Goal: Task Accomplishment & Management: Complete application form

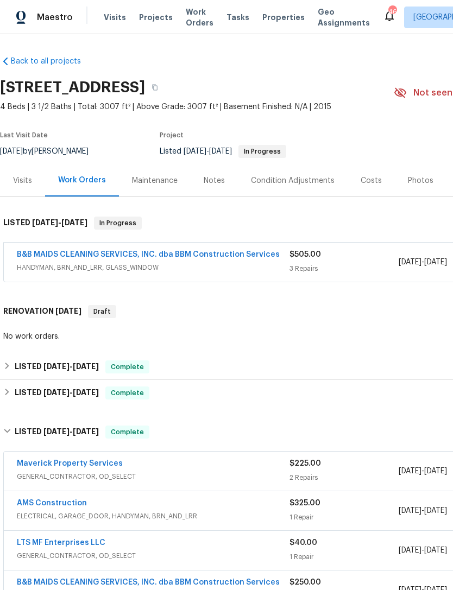
click at [251, 175] on div "Condition Adjustments" at bounding box center [293, 180] width 84 height 11
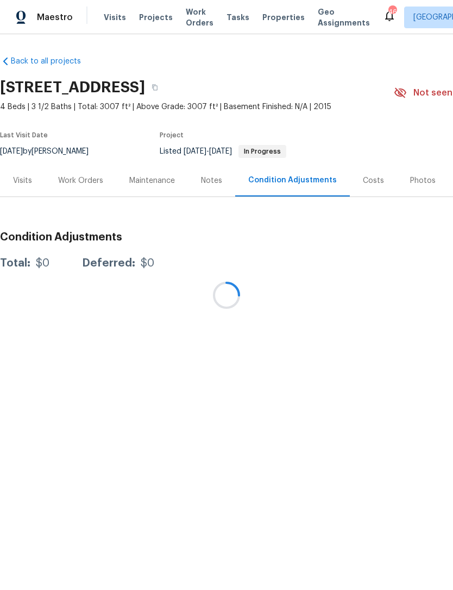
scroll to position [0, 73]
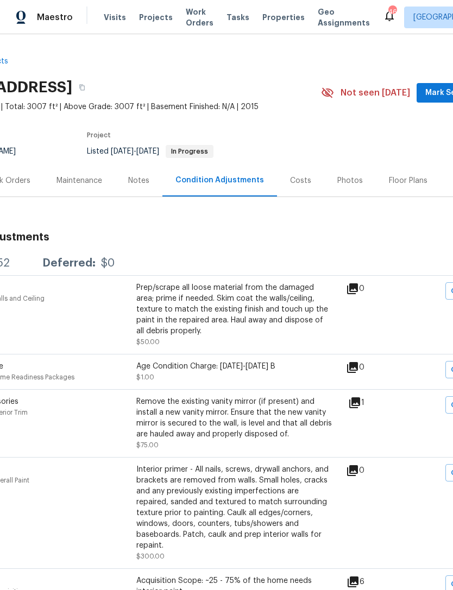
click at [188, 16] on span "Work Orders" at bounding box center [200, 18] width 28 height 22
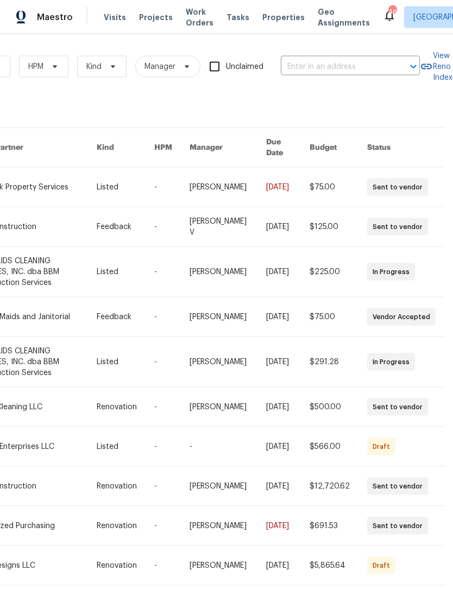
scroll to position [0, 179]
click at [360, 61] on input "text" at bounding box center [335, 67] width 109 height 17
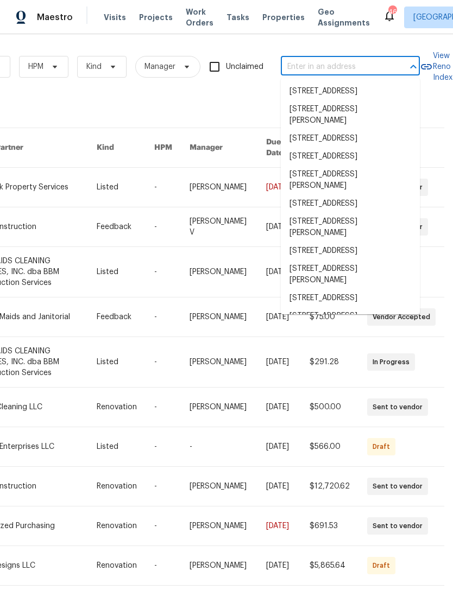
scroll to position [0, 0]
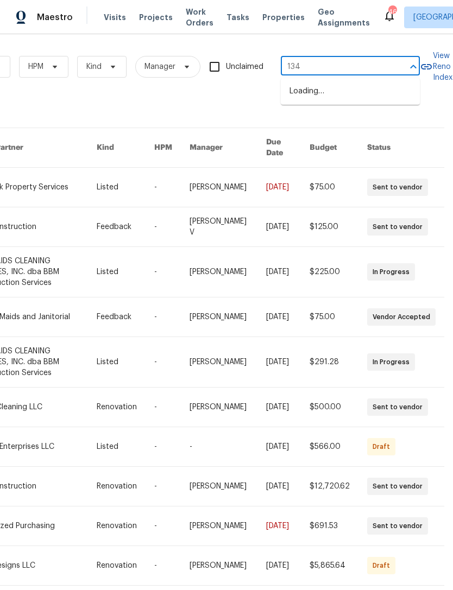
type input "1345"
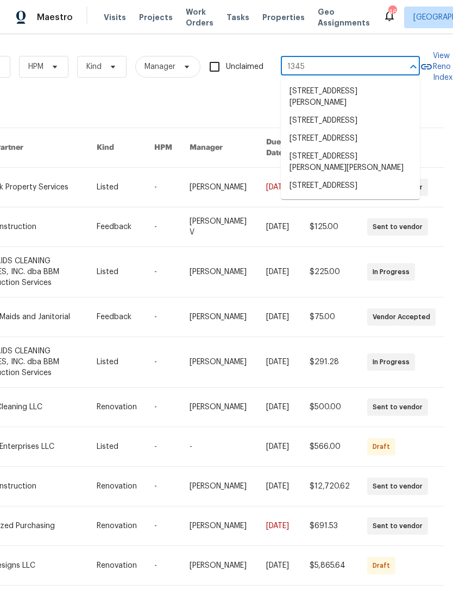
click at [355, 195] on li "[STREET_ADDRESS]" at bounding box center [350, 186] width 139 height 18
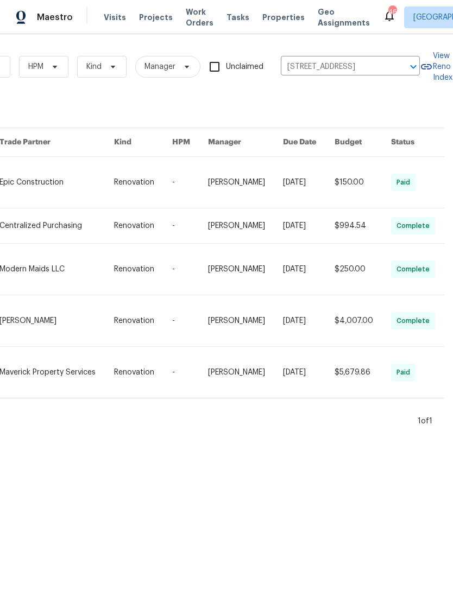
click at [153, 181] on link at bounding box center [143, 182] width 58 height 51
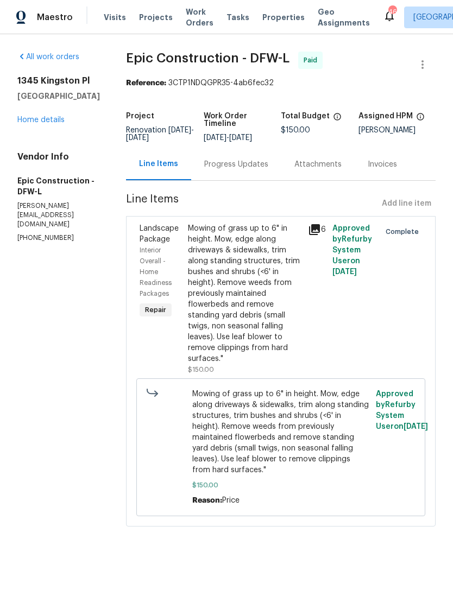
click at [53, 124] on link "Home details" at bounding box center [40, 120] width 47 height 8
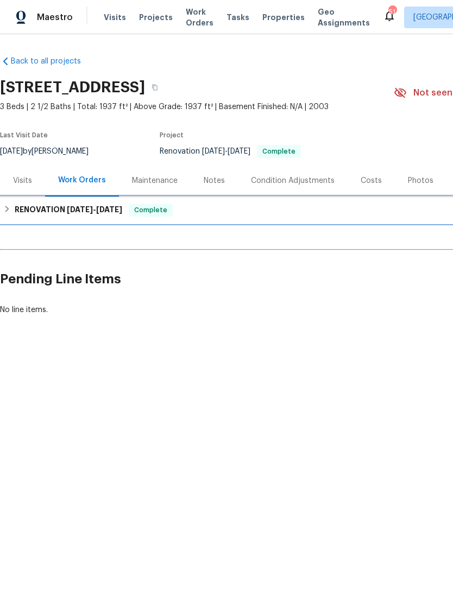
click at [96, 219] on div "RENOVATION [DATE] - [DATE] Complete" at bounding box center [307, 210] width 614 height 26
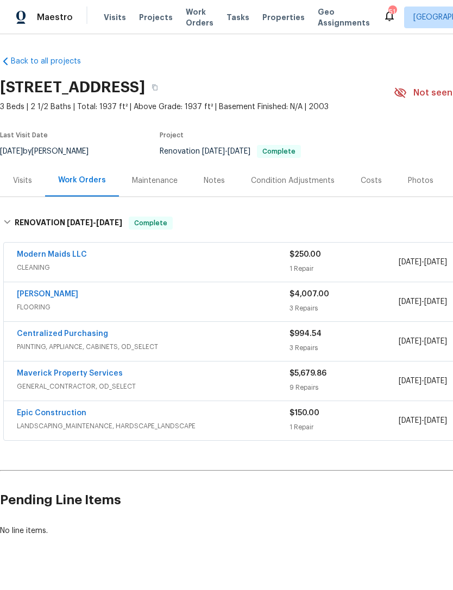
click at [31, 182] on div "Visits" at bounding box center [22, 180] width 19 height 11
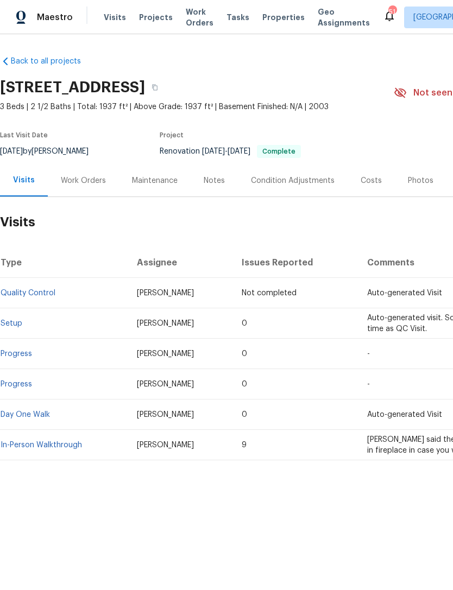
click at [84, 184] on div "Work Orders" at bounding box center [83, 180] width 45 height 11
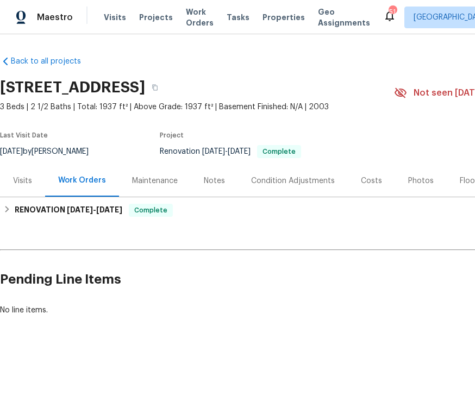
click at [162, 186] on div "Maintenance" at bounding box center [155, 180] width 46 height 11
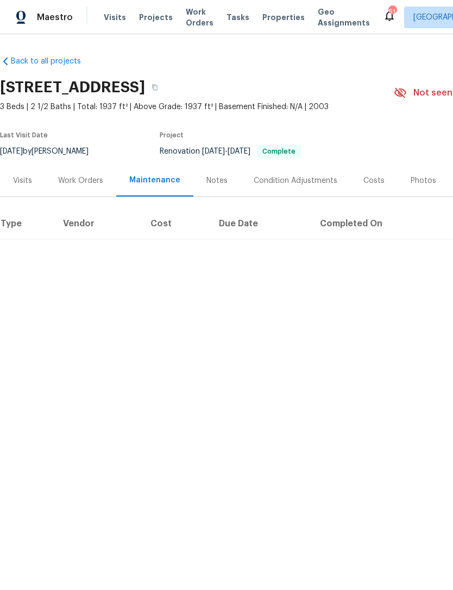
click at [78, 189] on div "Work Orders" at bounding box center [80, 181] width 71 height 32
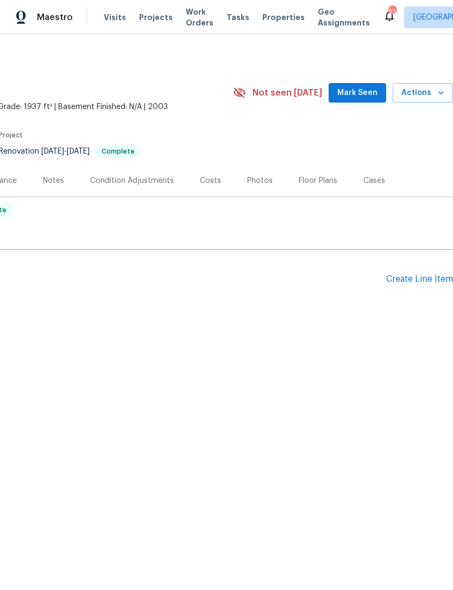
scroll to position [0, 161]
click at [434, 284] on div "Create Line Item" at bounding box center [419, 279] width 67 height 10
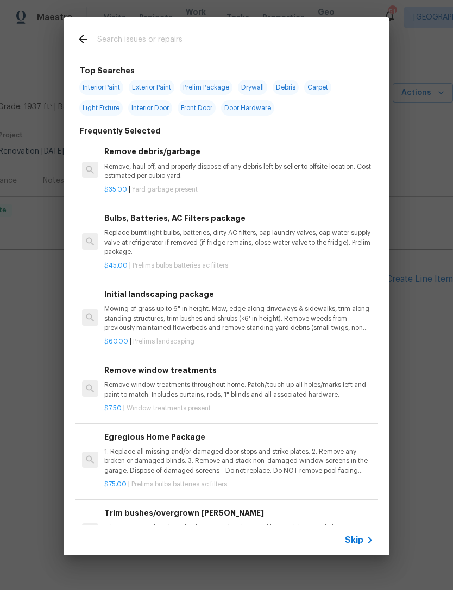
click at [277, 49] on input "text" at bounding box center [212, 41] width 230 height 16
type input "Window"
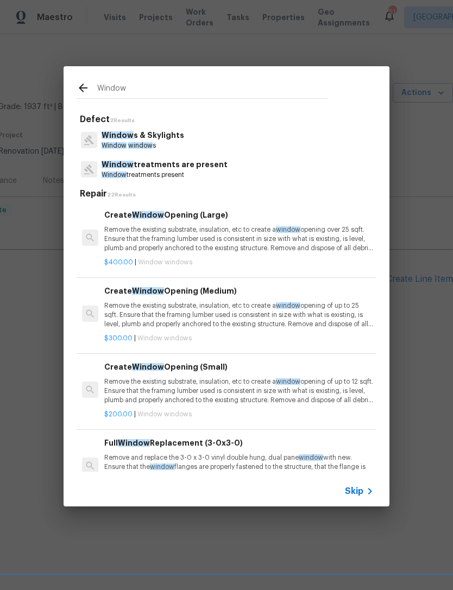
click at [156, 150] on p "Window window s" at bounding box center [143, 145] width 83 height 9
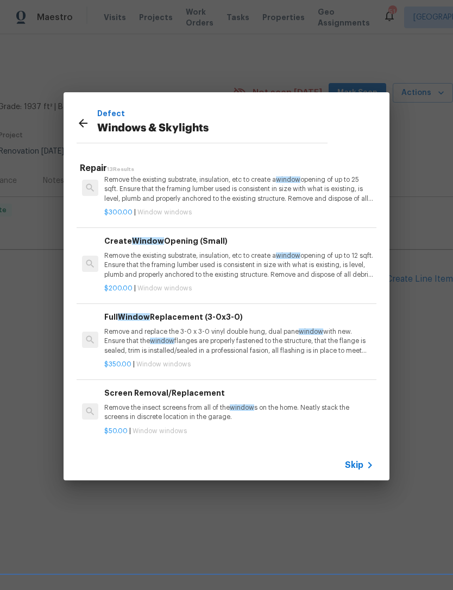
scroll to position [100, 0]
click at [251, 340] on p "Remove and replace the 3-0 x 3-0 vinyl double hung, dual pane window with new. …" at bounding box center [238, 341] width 269 height 28
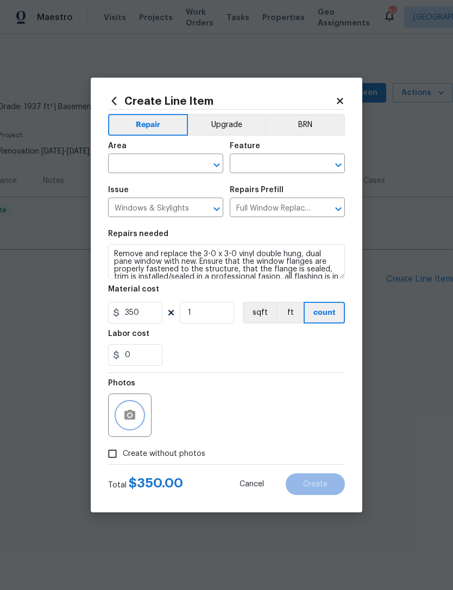
click at [129, 420] on icon "button" at bounding box center [129, 415] width 11 height 10
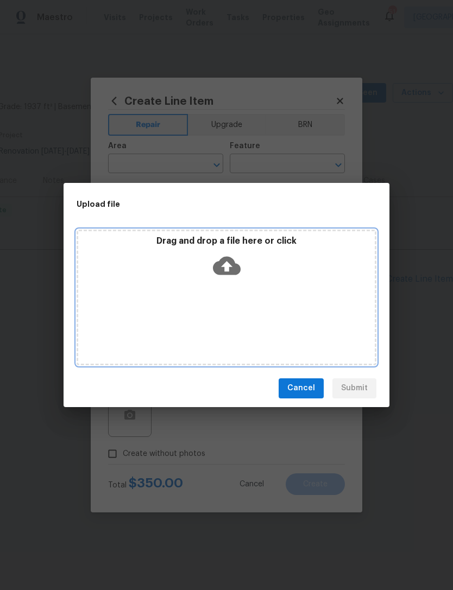
click at [229, 260] on icon at bounding box center [227, 265] width 28 height 18
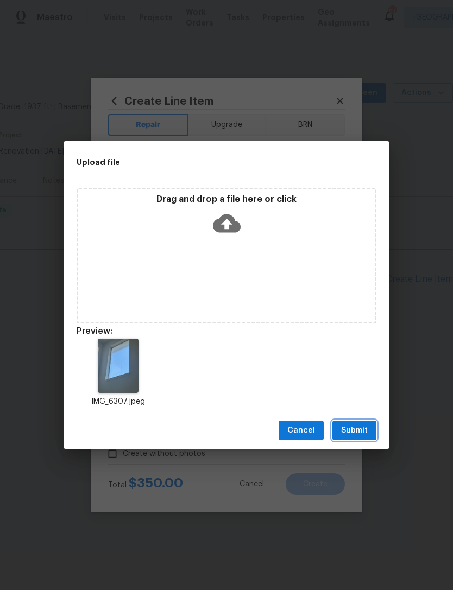
click at [367, 435] on span "Submit" at bounding box center [354, 431] width 27 height 14
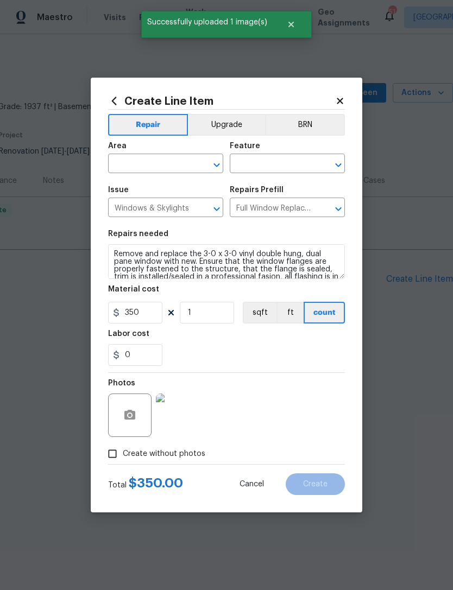
click at [184, 166] on input "text" at bounding box center [150, 164] width 85 height 17
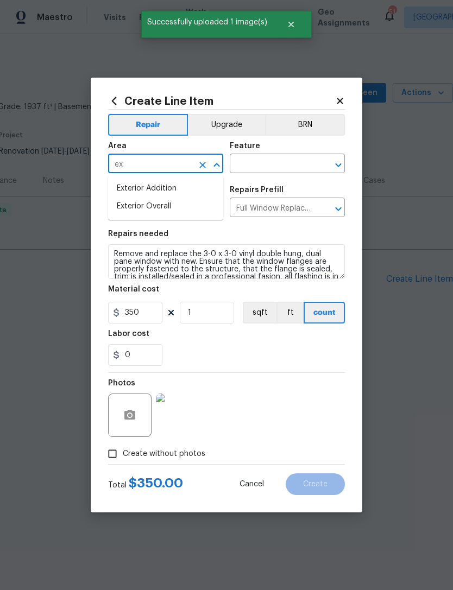
click at [213, 210] on li "Exterior Overall" at bounding box center [165, 207] width 115 height 18
type input "Exterior Overall"
click at [291, 160] on input "text" at bounding box center [272, 164] width 85 height 17
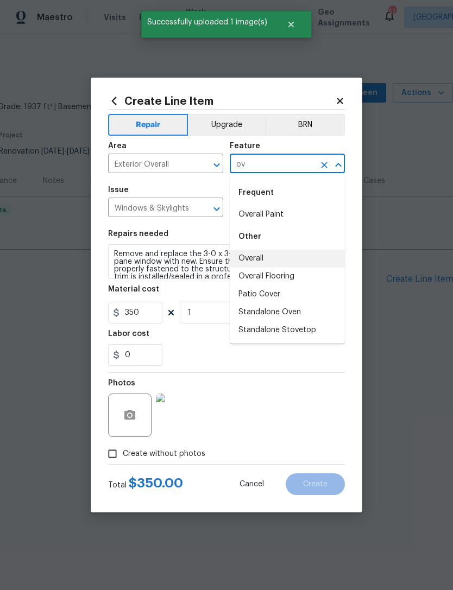
click at [299, 251] on li "Overall" at bounding box center [287, 259] width 115 height 18
type input "Overall"
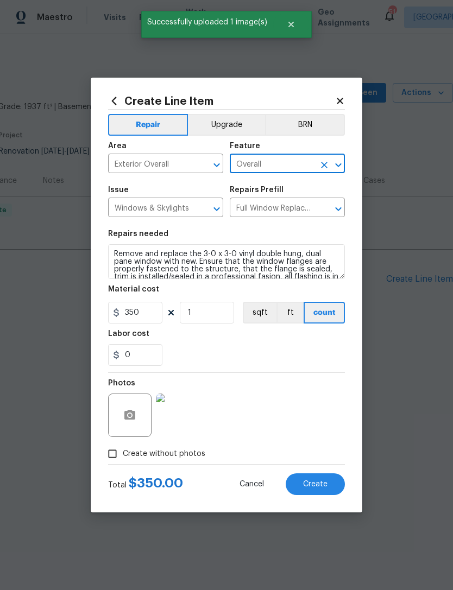
click at [251, 367] on section "Repairs needed Remove and replace the 3-0 x 3-0 vinyl double hung, dual pane wi…" at bounding box center [226, 298] width 237 height 149
click at [167, 454] on span "Create without photos" at bounding box center [164, 453] width 83 height 11
click at [123, 454] on input "Create without photos" at bounding box center [112, 454] width 21 height 21
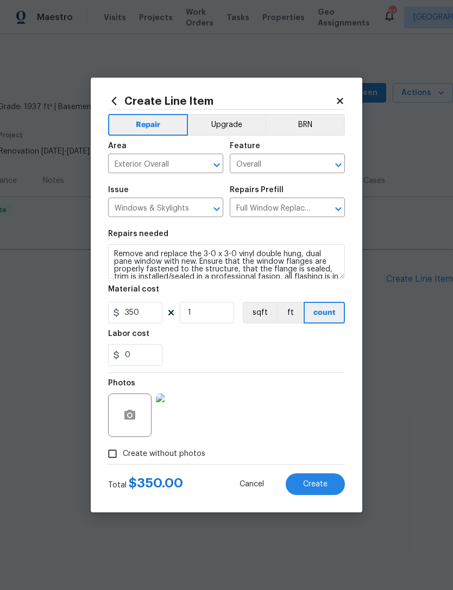
click at [261, 437] on div "Photos" at bounding box center [226, 408] width 237 height 71
click at [179, 458] on span "Create without photos" at bounding box center [164, 453] width 83 height 11
click at [123, 458] on input "Create without photos" at bounding box center [112, 454] width 21 height 21
click at [120, 457] on input "Create without photos" at bounding box center [112, 454] width 21 height 21
click at [102, 460] on input "Create without photos" at bounding box center [112, 454] width 21 height 21
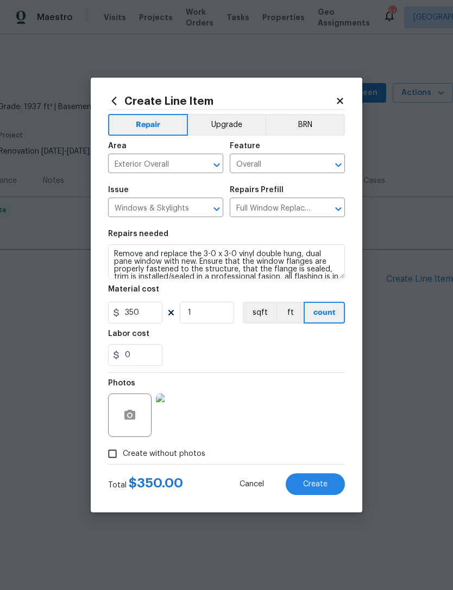
checkbox input "false"
click at [314, 485] on span "Create" at bounding box center [315, 485] width 24 height 8
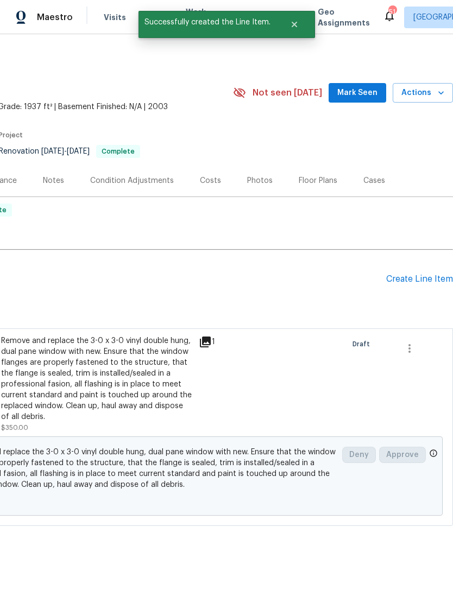
click at [417, 282] on div "Create Line Item" at bounding box center [419, 279] width 67 height 10
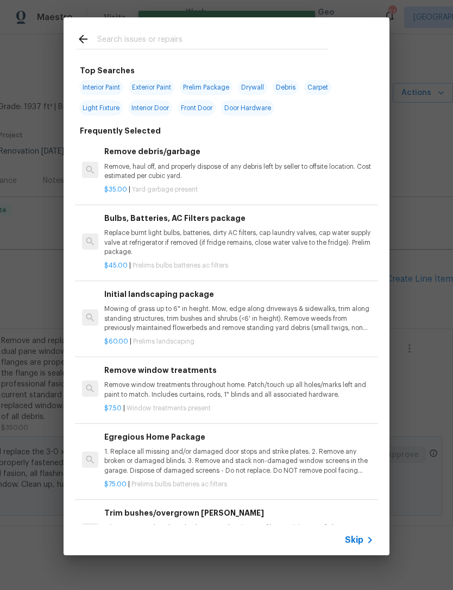
click at [269, 56] on div at bounding box center [202, 38] width 277 height 43
click at [271, 42] on input "text" at bounding box center [212, 41] width 230 height 16
type input "Gate"
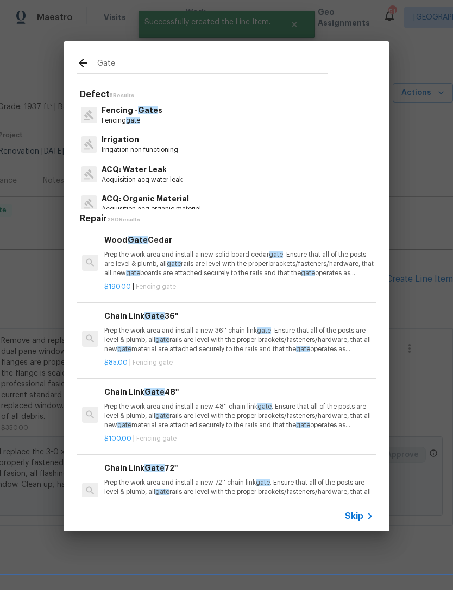
click at [144, 124] on p "Fencing gate" at bounding box center [132, 120] width 61 height 9
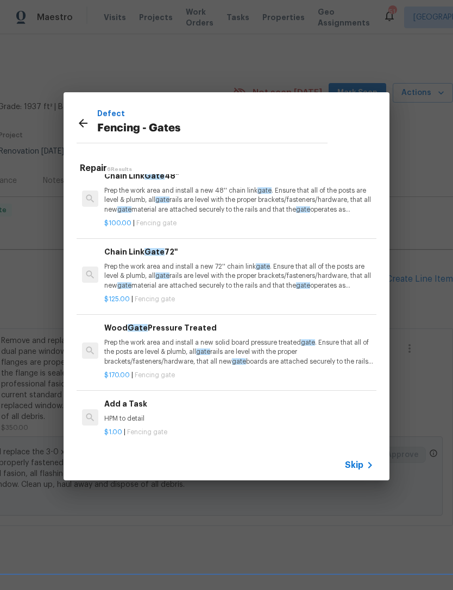
scroll to position [165, 0]
click at [150, 415] on p "HPM to detail" at bounding box center [238, 419] width 269 height 9
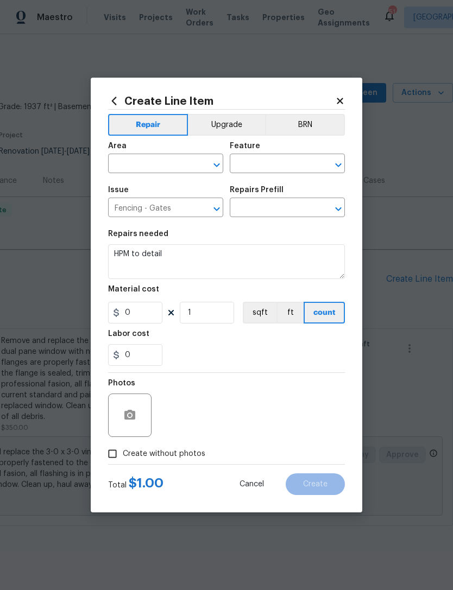
type input "Add a Task $1.00"
type input "1"
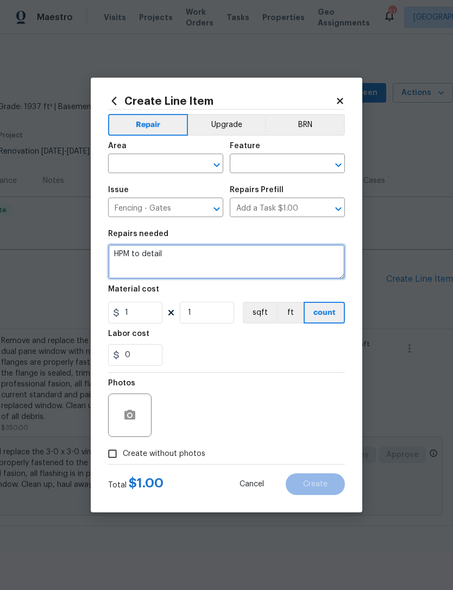
click at [192, 259] on textarea "HPM to detail" at bounding box center [226, 261] width 237 height 35
click at [191, 258] on textarea "HPM to detail" at bounding box center [226, 261] width 237 height 35
click at [192, 255] on textarea "HPM to detail" at bounding box center [226, 261] width 237 height 35
type textarea "Repair gate at backyard"
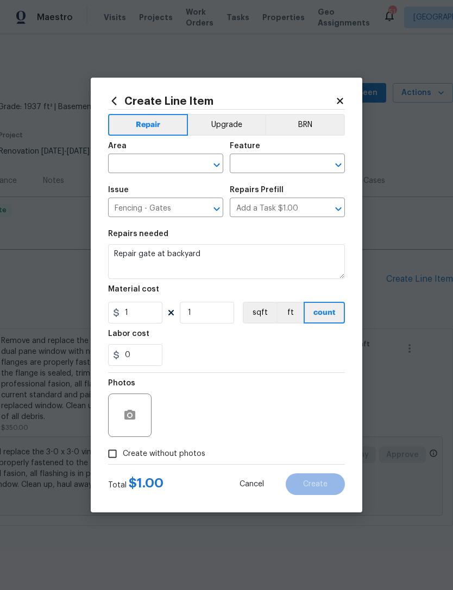
click at [187, 162] on input "text" at bounding box center [150, 164] width 85 height 17
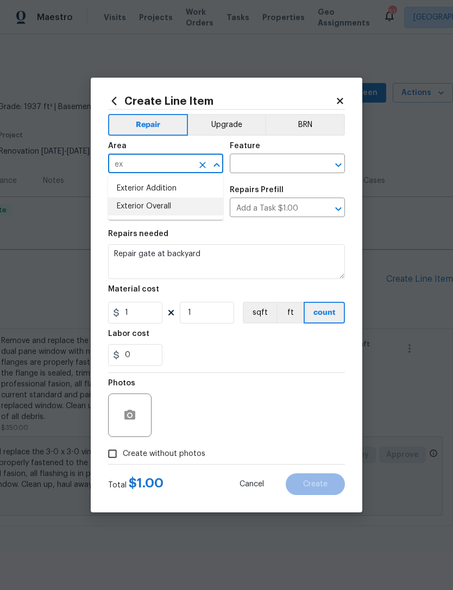
click at [170, 210] on li "Exterior Overall" at bounding box center [165, 207] width 115 height 18
type input "Exterior Overall"
click at [284, 161] on input "text" at bounding box center [272, 164] width 85 height 17
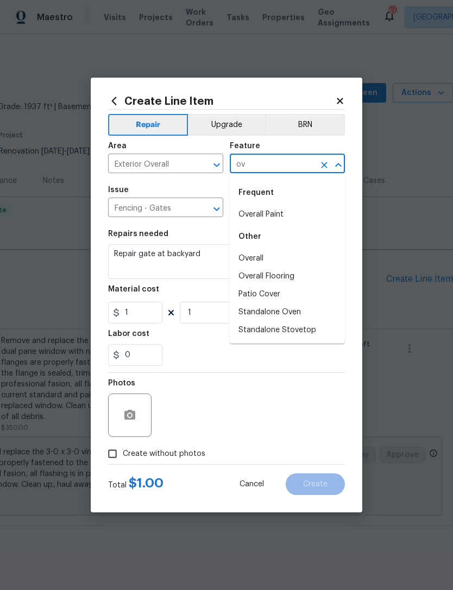
click at [293, 257] on li "Overall" at bounding box center [287, 259] width 115 height 18
type input "Overall"
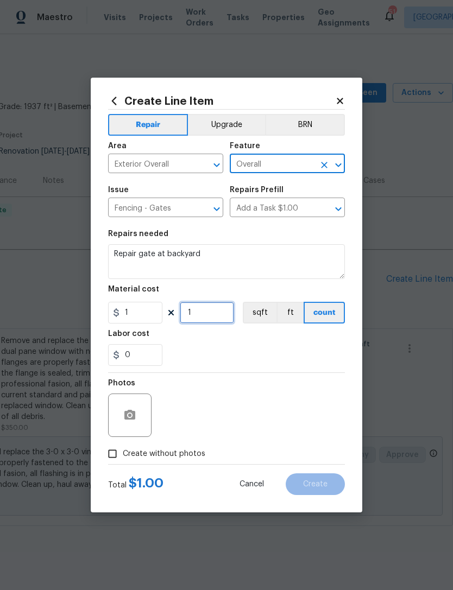
click at [210, 314] on input "1" at bounding box center [207, 313] width 54 height 22
type input "100"
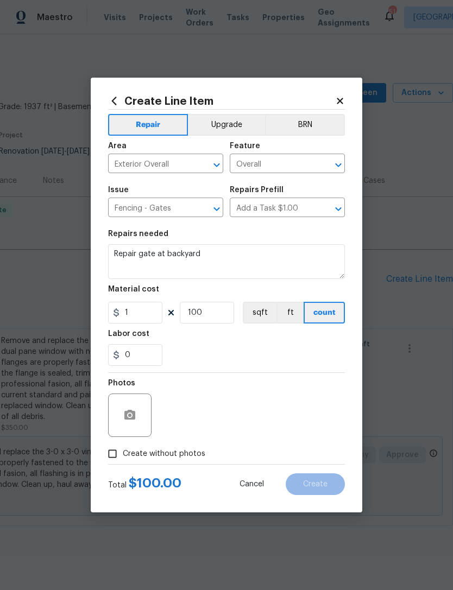
click at [292, 355] on div "0" at bounding box center [226, 355] width 237 height 22
click at [134, 410] on icon "button" at bounding box center [129, 415] width 13 height 13
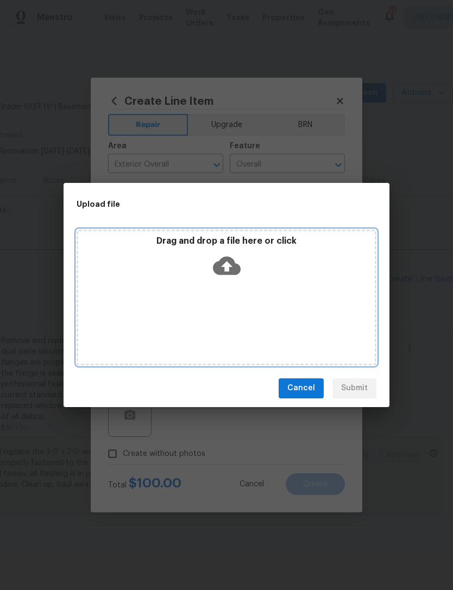
click at [238, 275] on icon at bounding box center [227, 266] width 28 height 28
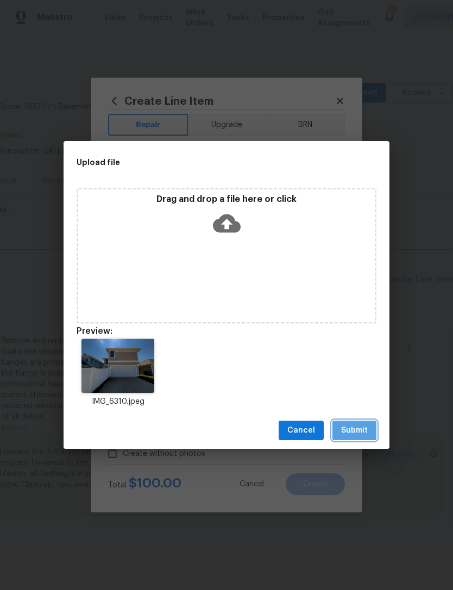
click at [359, 434] on span "Submit" at bounding box center [354, 431] width 27 height 14
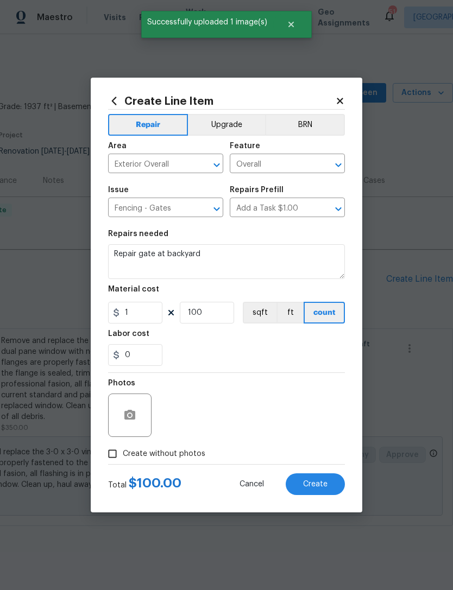
click at [319, 483] on span "Create" at bounding box center [315, 485] width 24 height 8
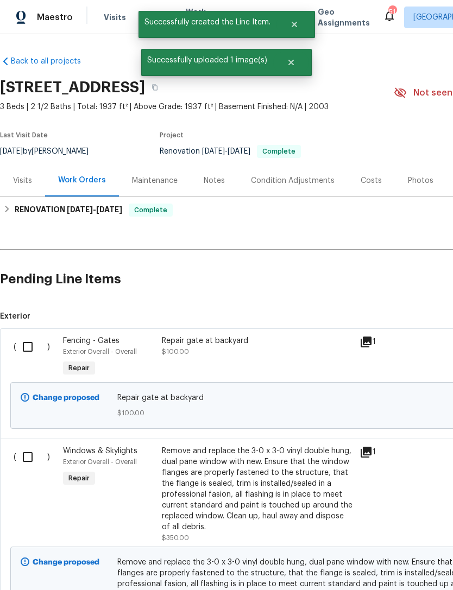
scroll to position [0, 0]
click at [31, 352] on input "checkbox" at bounding box center [31, 347] width 31 height 23
checkbox input "true"
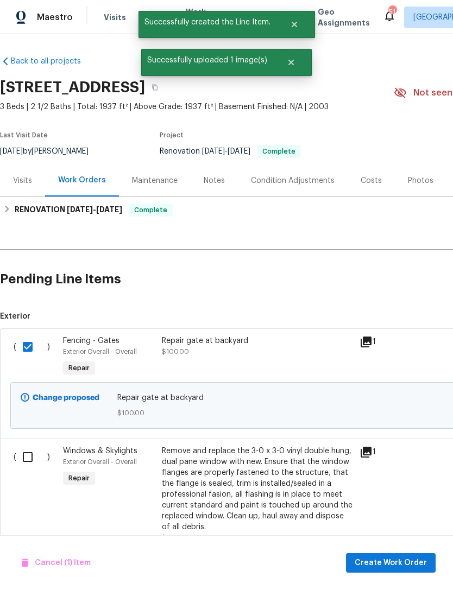
click at [29, 451] on input "checkbox" at bounding box center [31, 457] width 31 height 23
checkbox input "true"
click at [407, 554] on button "Create Work Order" at bounding box center [391, 563] width 90 height 20
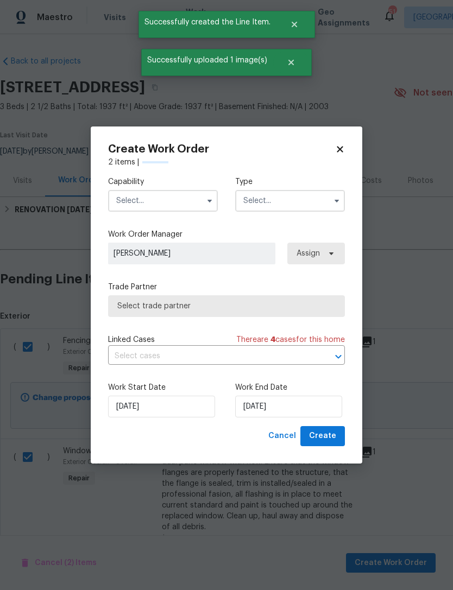
checkbox input "false"
click at [181, 204] on input "text" at bounding box center [163, 201] width 110 height 22
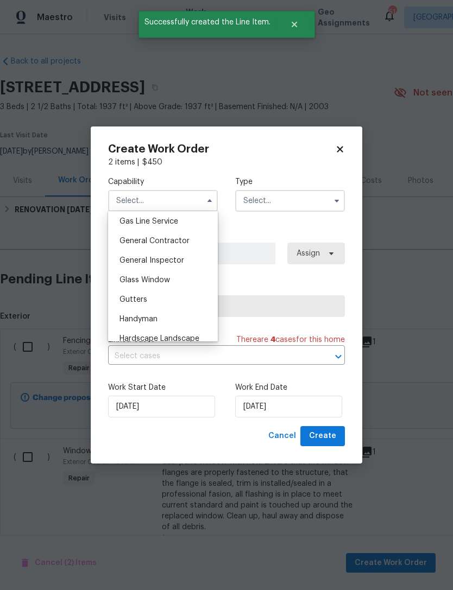
scroll to position [515, 0]
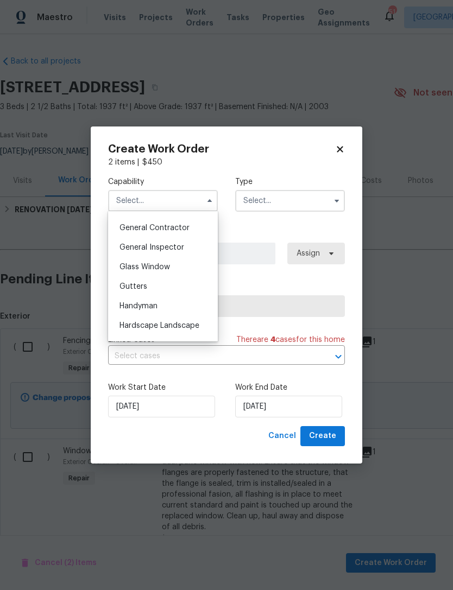
click at [179, 305] on div "Handyman" at bounding box center [163, 306] width 104 height 20
type input "Handyman"
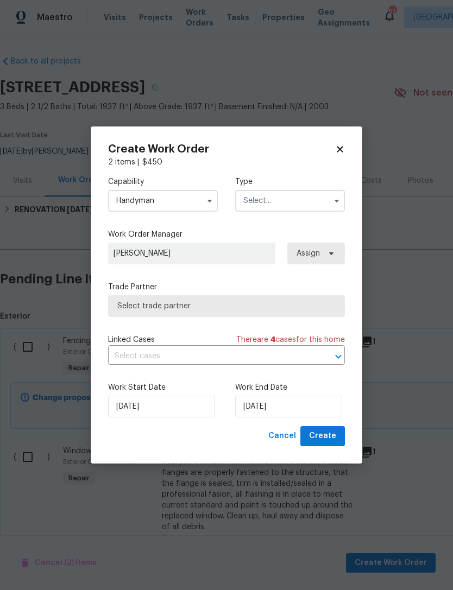
click at [290, 190] on input "text" at bounding box center [290, 201] width 110 height 22
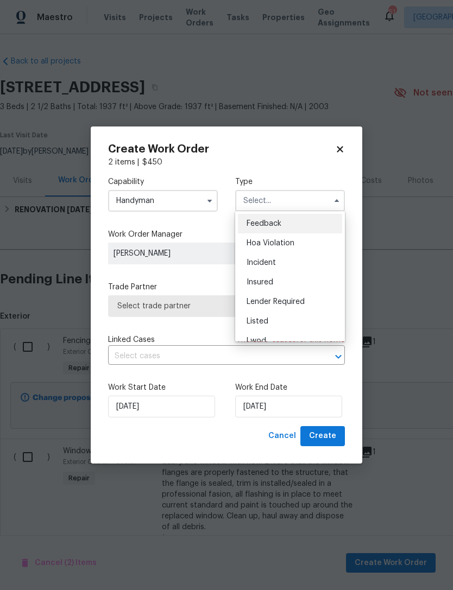
click at [292, 322] on div "Listed" at bounding box center [290, 322] width 104 height 20
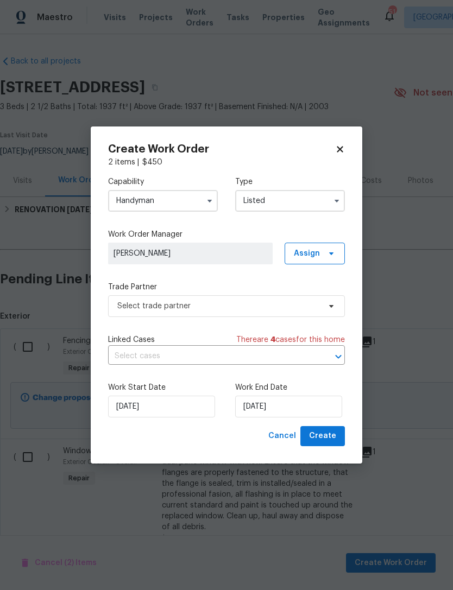
type input "Listed"
click at [326, 256] on span at bounding box center [330, 253] width 12 height 9
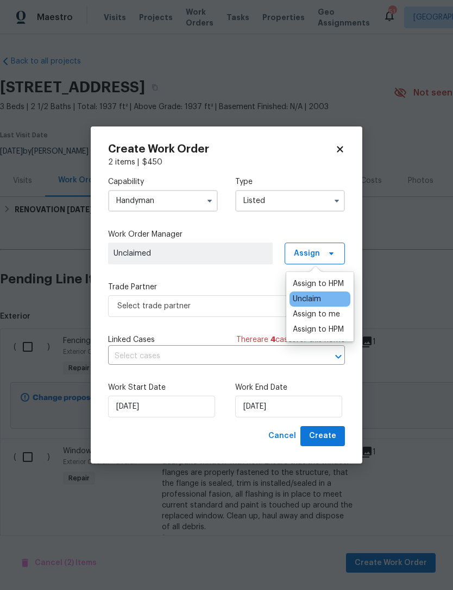
click at [325, 285] on div "Assign to HPM" at bounding box center [318, 284] width 51 height 11
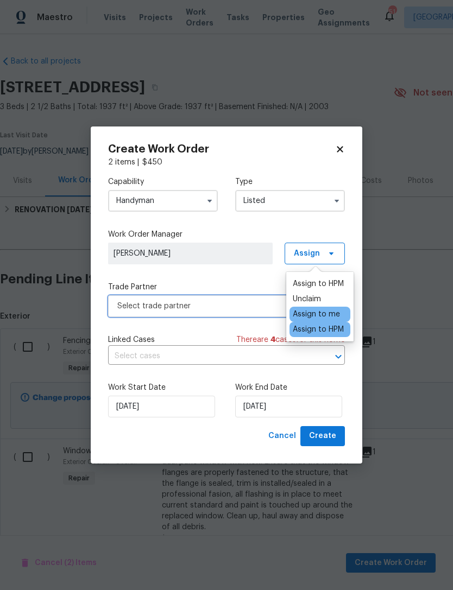
click at [199, 297] on span "Select trade partner" at bounding box center [226, 306] width 237 height 22
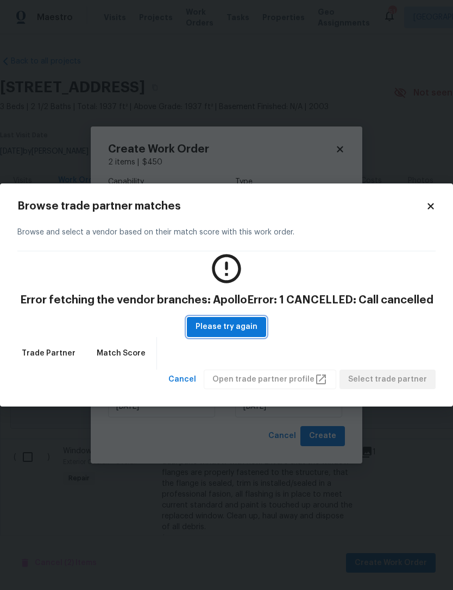
click at [249, 327] on span "Please try again" at bounding box center [226, 327] width 62 height 14
click at [233, 324] on span "Please try again" at bounding box center [226, 327] width 62 height 14
click at [432, 203] on icon at bounding box center [431, 206] width 10 height 10
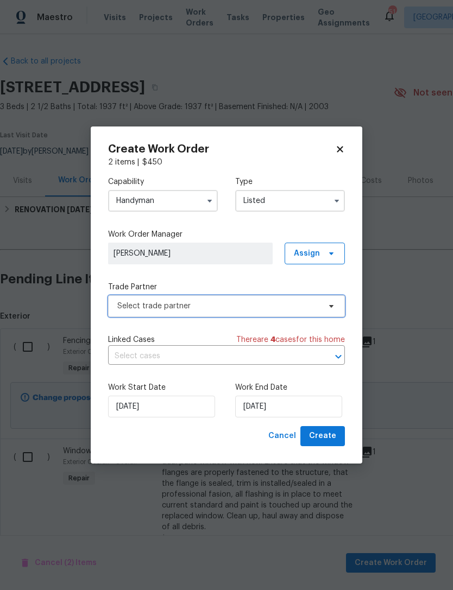
click at [239, 315] on span "Select trade partner" at bounding box center [226, 306] width 237 height 22
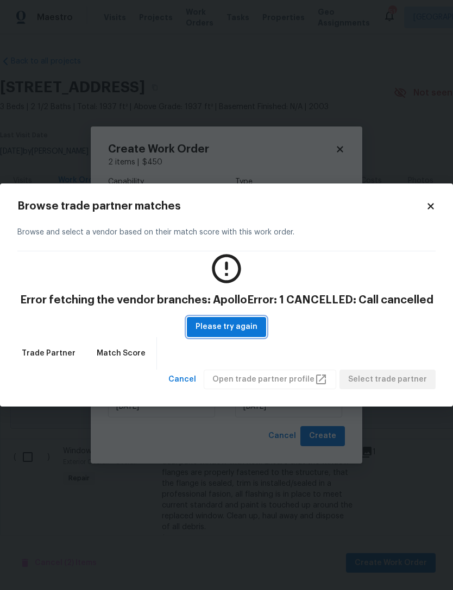
click at [244, 329] on span "Please try again" at bounding box center [226, 327] width 62 height 14
click at [195, 382] on span "Cancel" at bounding box center [182, 380] width 28 height 14
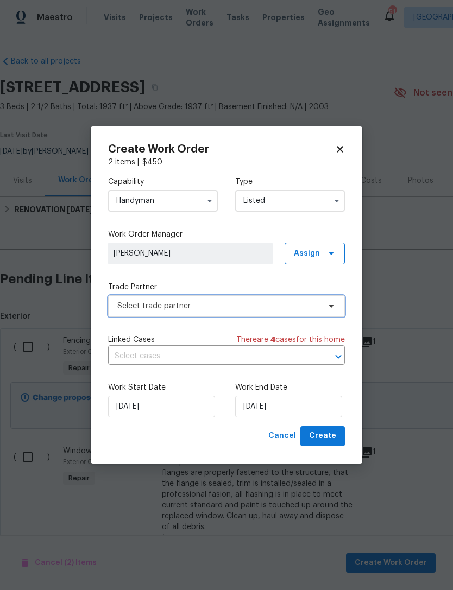
click at [222, 309] on span "Select trade partner" at bounding box center [218, 306] width 203 height 11
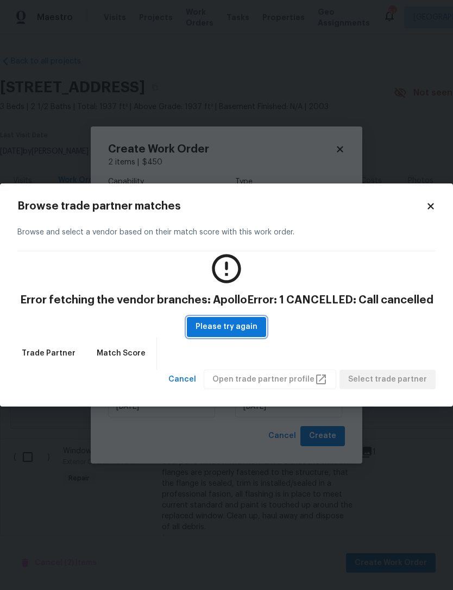
click at [248, 318] on button "Please try again" at bounding box center [226, 327] width 79 height 20
click at [242, 322] on span "Please try again" at bounding box center [226, 327] width 62 height 14
click at [191, 388] on button "Cancel" at bounding box center [182, 380] width 36 height 20
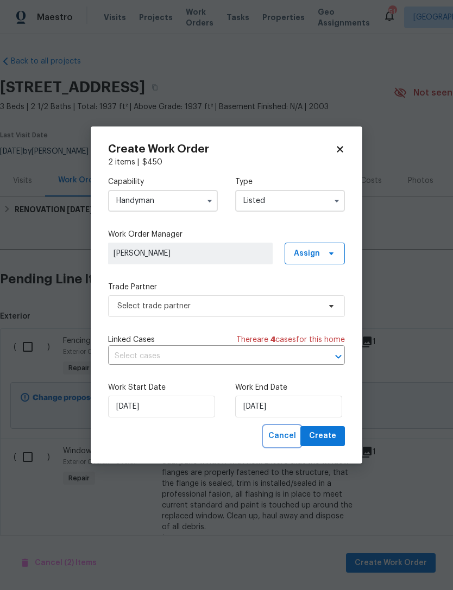
click at [300, 437] on button "Cancel" at bounding box center [282, 436] width 36 height 20
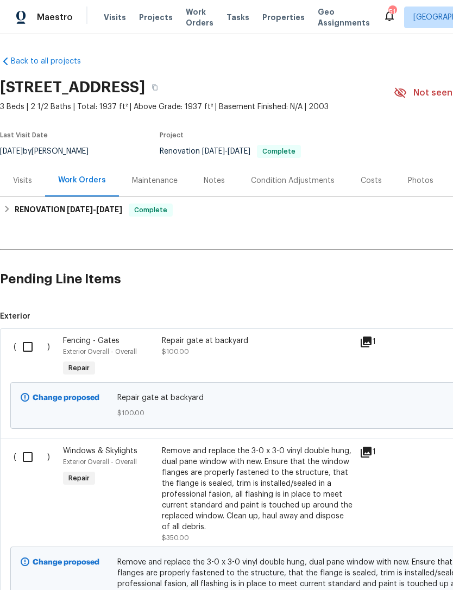
click at [36, 354] on input "checkbox" at bounding box center [31, 347] width 31 height 23
checkbox input "true"
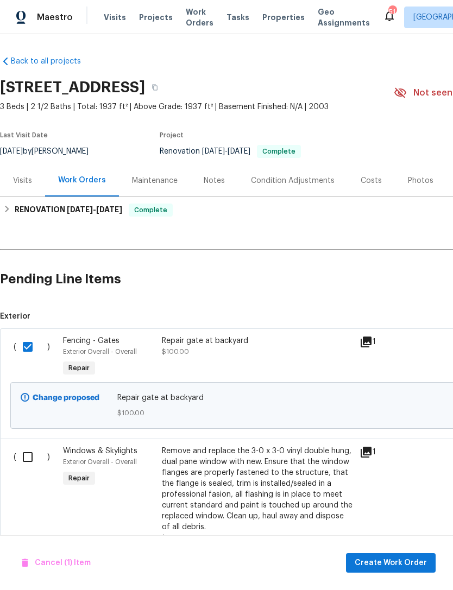
scroll to position [0, 0]
click at [23, 462] on input "checkbox" at bounding box center [31, 457] width 31 height 23
checkbox input "true"
click at [407, 554] on button "Create Work Order" at bounding box center [391, 563] width 90 height 20
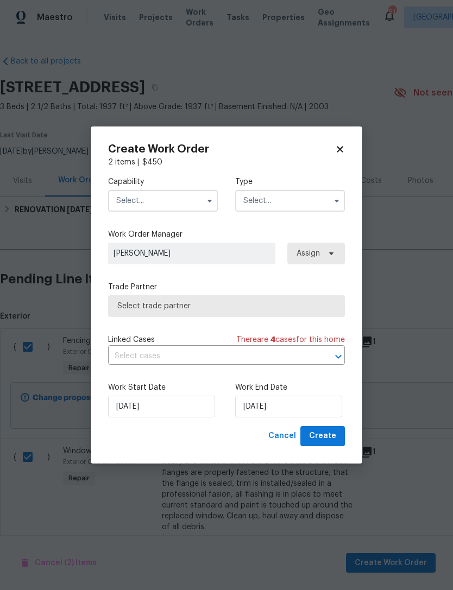
click at [196, 210] on input "text" at bounding box center [163, 201] width 110 height 22
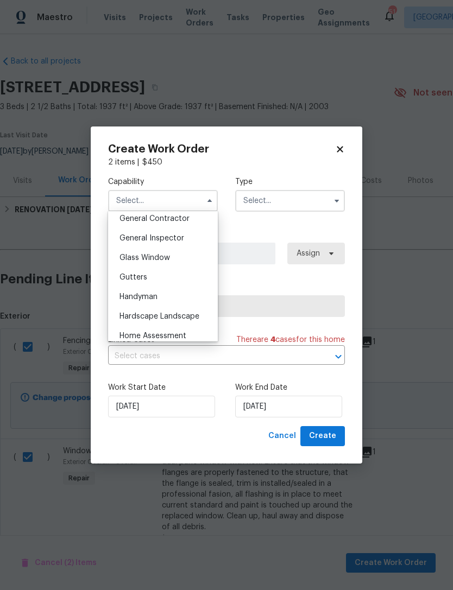
scroll to position [527, 0]
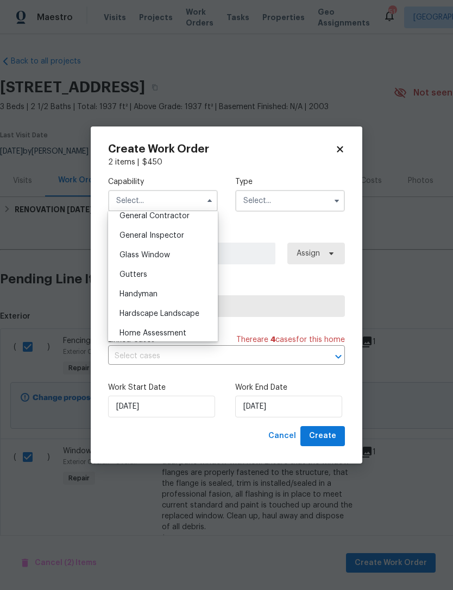
click at [179, 298] on div "Handyman" at bounding box center [163, 295] width 104 height 20
type input "Handyman"
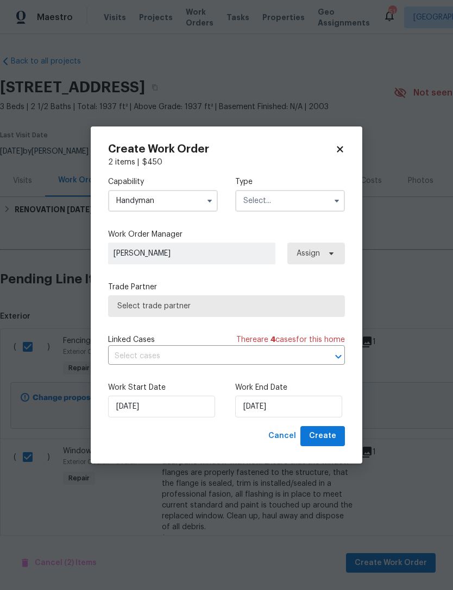
click at [296, 202] on input "text" at bounding box center [290, 201] width 110 height 22
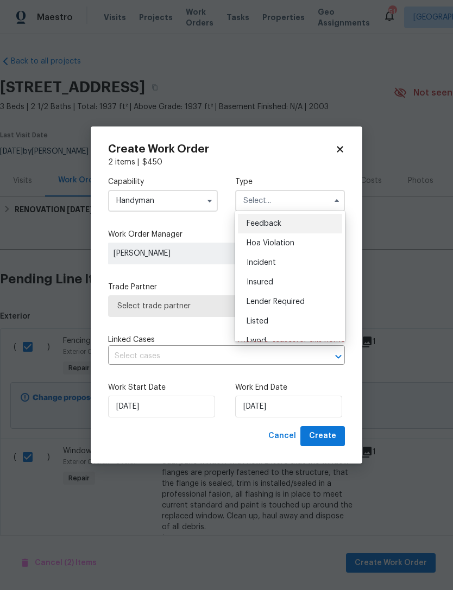
click at [298, 319] on div "Listed" at bounding box center [290, 322] width 104 height 20
type input "Listed"
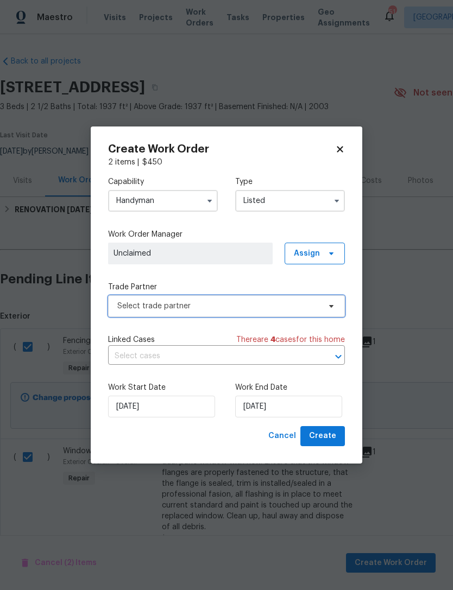
click at [276, 301] on span "Select trade partner" at bounding box center [218, 306] width 203 height 11
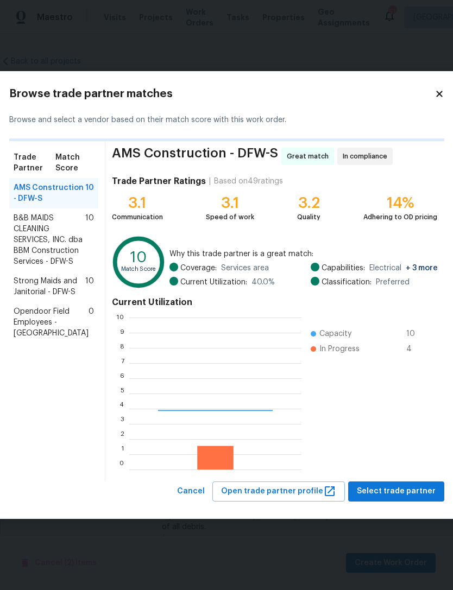
scroll to position [152, 172]
click at [66, 242] on span "B&B MAIDS CLEANING SERVICES, INC. dba BBM Construction Services - DFW-S" at bounding box center [50, 240] width 72 height 54
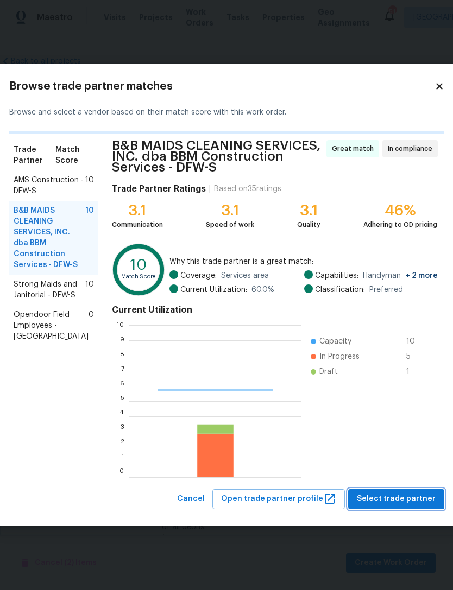
click at [394, 508] on button "Select trade partner" at bounding box center [396, 499] width 96 height 20
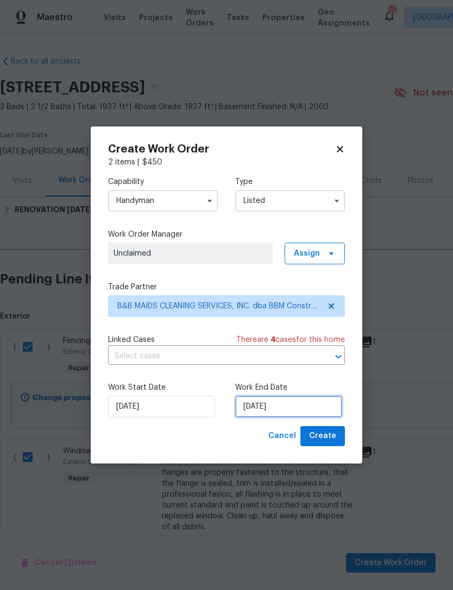
click at [311, 406] on input "[DATE]" at bounding box center [288, 407] width 107 height 22
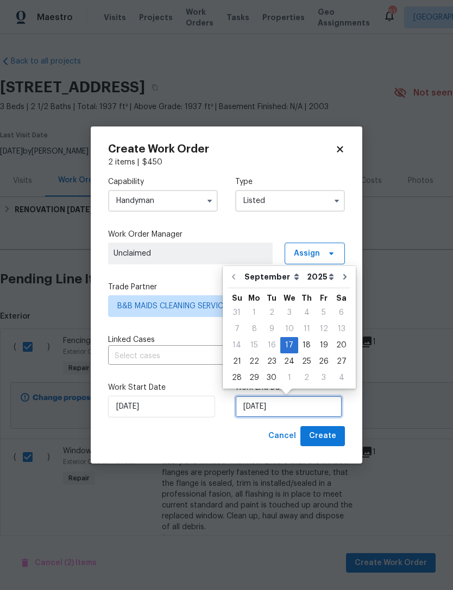
scroll to position [20, 0]
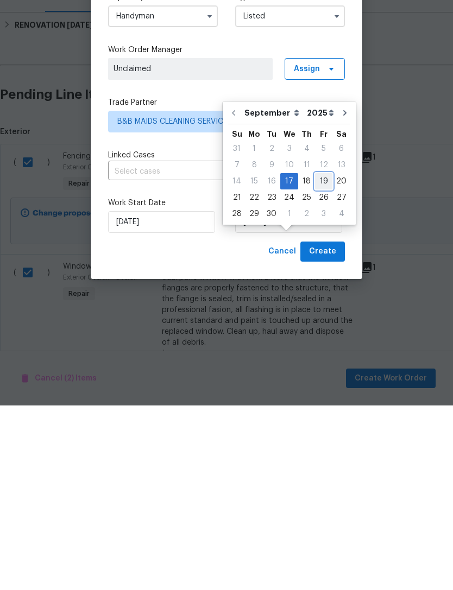
click at [319, 358] on div "19" at bounding box center [323, 365] width 17 height 15
type input "[DATE]"
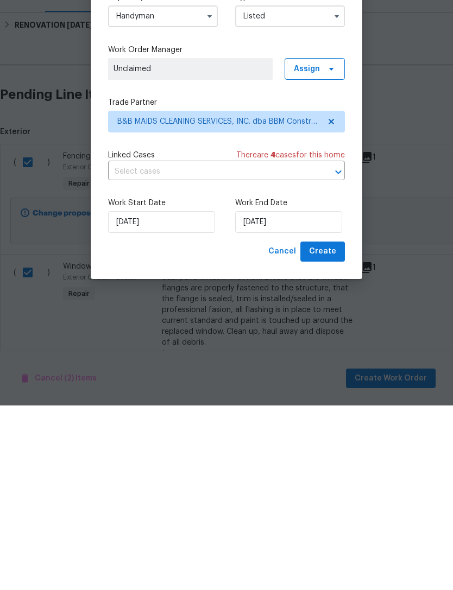
scroll to position [35, 0]
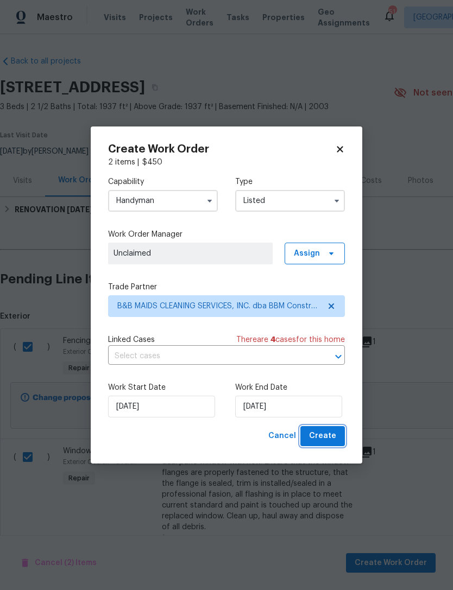
click at [330, 437] on span "Create" at bounding box center [322, 436] width 27 height 14
checkbox input "false"
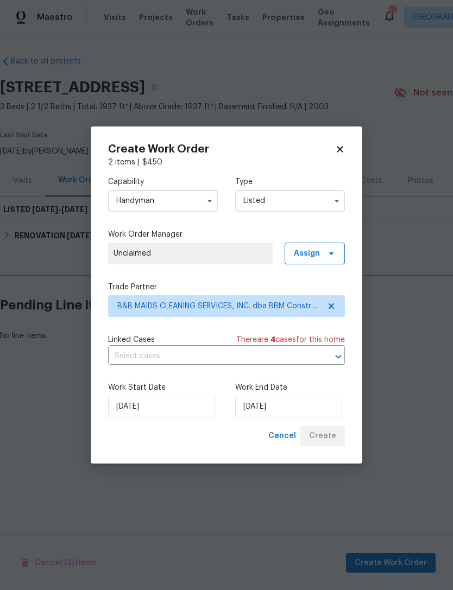
scroll to position [0, 0]
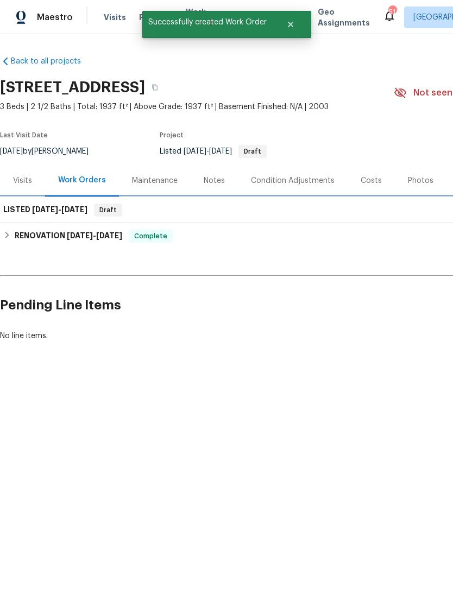
click at [61, 213] on h6 "LISTED [DATE] - [DATE]" at bounding box center [45, 210] width 84 height 13
click at [45, 212] on span "[DATE]" at bounding box center [45, 210] width 26 height 8
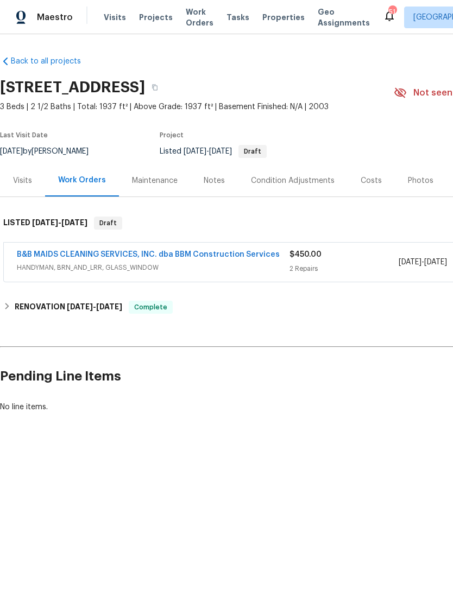
click at [157, 266] on span "HANDYMAN, BRN_AND_LRR, GLASS_WINDOW" at bounding box center [153, 267] width 273 height 11
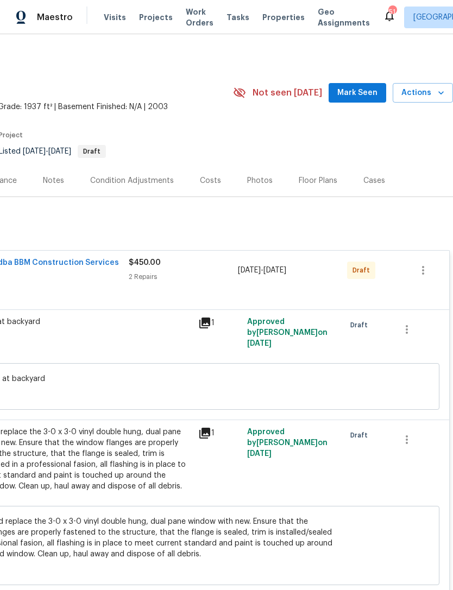
scroll to position [0, 161]
click at [432, 269] on button "button" at bounding box center [423, 270] width 26 height 26
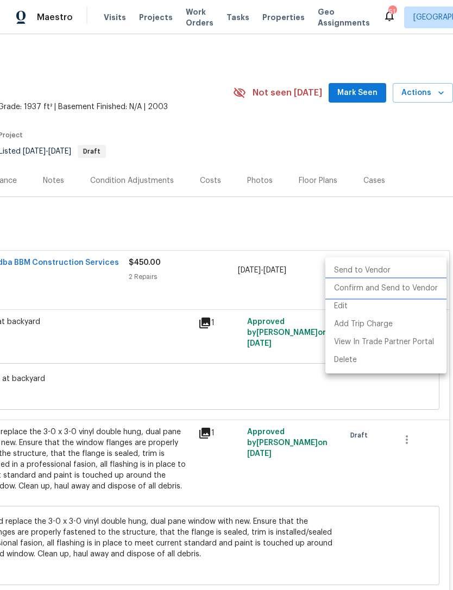
click at [423, 289] on li "Confirm and Send to Vendor" at bounding box center [385, 289] width 121 height 18
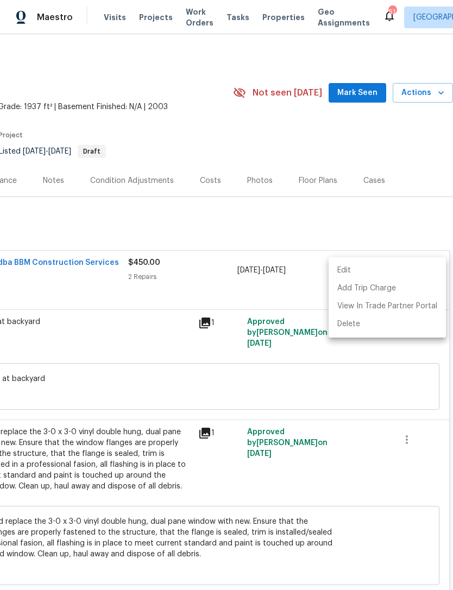
click at [222, 390] on div at bounding box center [226, 295] width 453 height 590
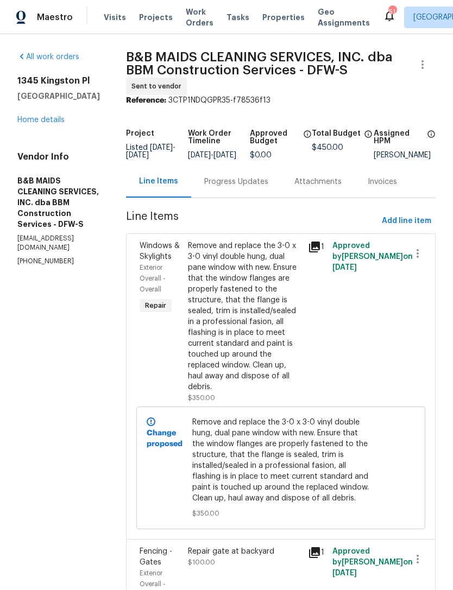
click at [268, 198] on div "Progress Updates" at bounding box center [236, 182] width 90 height 32
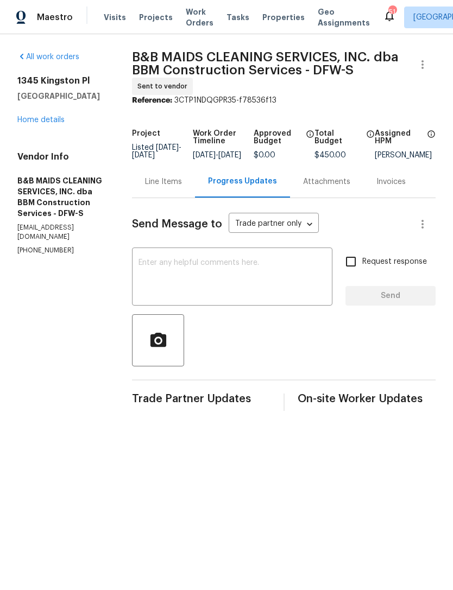
click at [309, 290] on textarea at bounding box center [231, 278] width 187 height 38
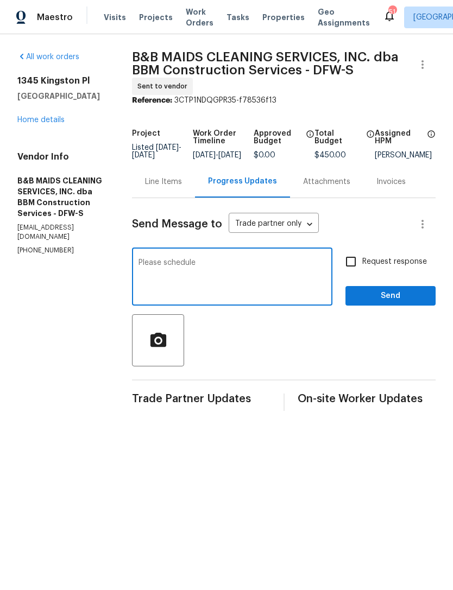
type textarea "Please schedule"
click at [416, 303] on span "Send" at bounding box center [390, 296] width 73 height 14
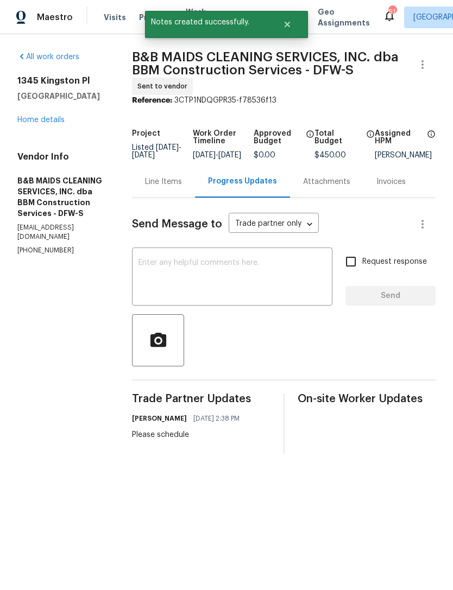
click at [59, 116] on link "Home details" at bounding box center [40, 120] width 47 height 8
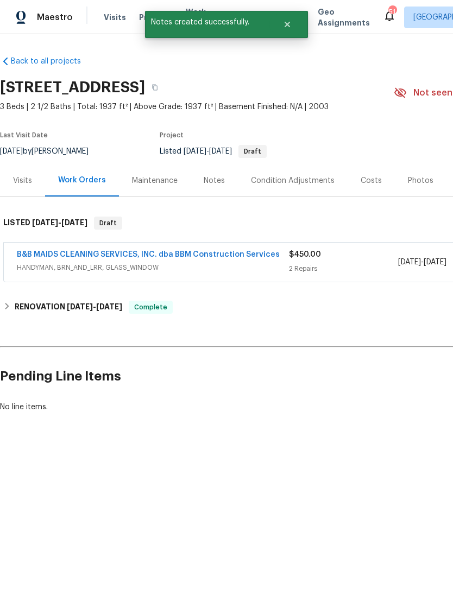
click at [224, 186] on div "Notes" at bounding box center [214, 181] width 47 height 32
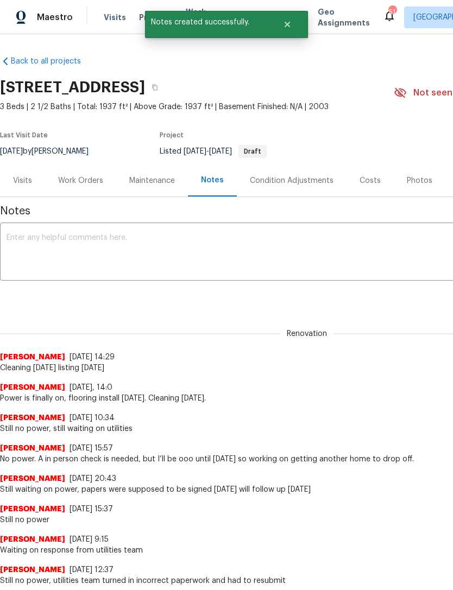
click at [324, 252] on textarea at bounding box center [307, 253] width 601 height 38
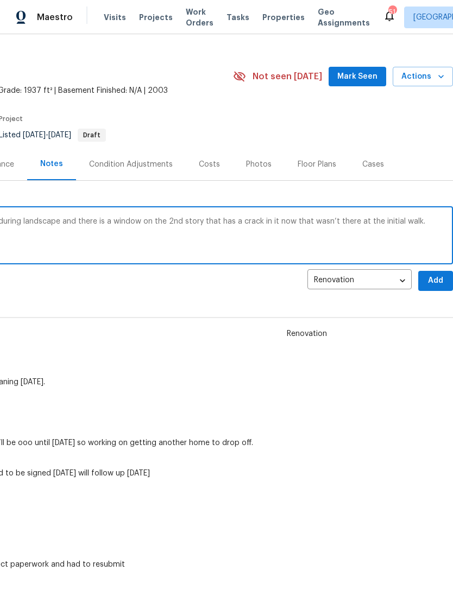
scroll to position [17, 161]
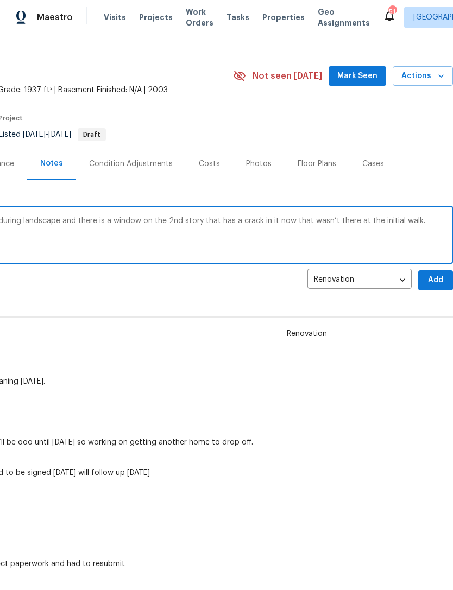
type textarea "Listing property, back gate was damaged during landscape and there is a window …"
click at [434, 279] on span "Add" at bounding box center [435, 281] width 17 height 14
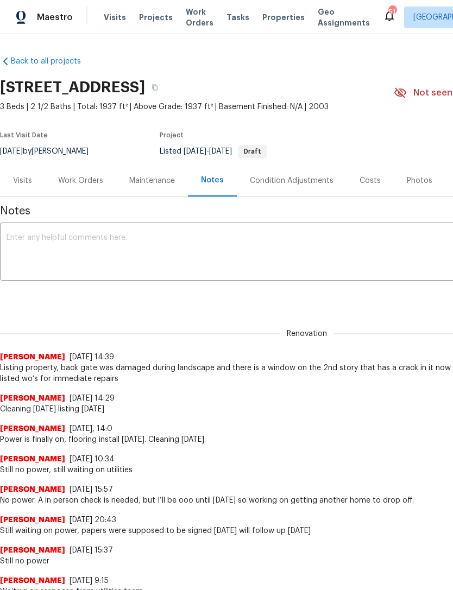
scroll to position [0, 0]
click at [412, 186] on div "Photos" at bounding box center [420, 180] width 26 height 11
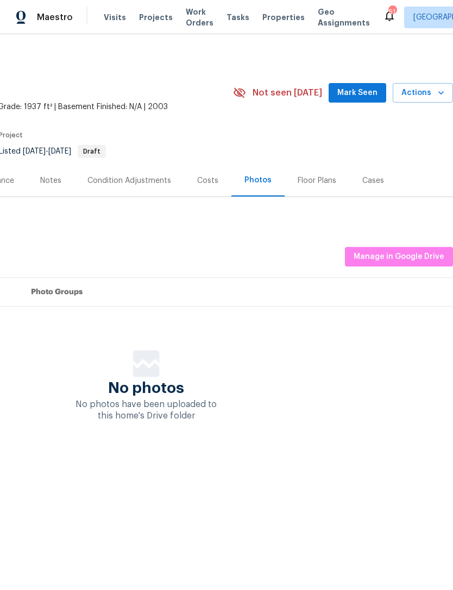
scroll to position [0, 161]
click at [403, 257] on span "Manage in Google Drive" at bounding box center [398, 257] width 91 height 14
